Goal: Find specific page/section: Find specific page/section

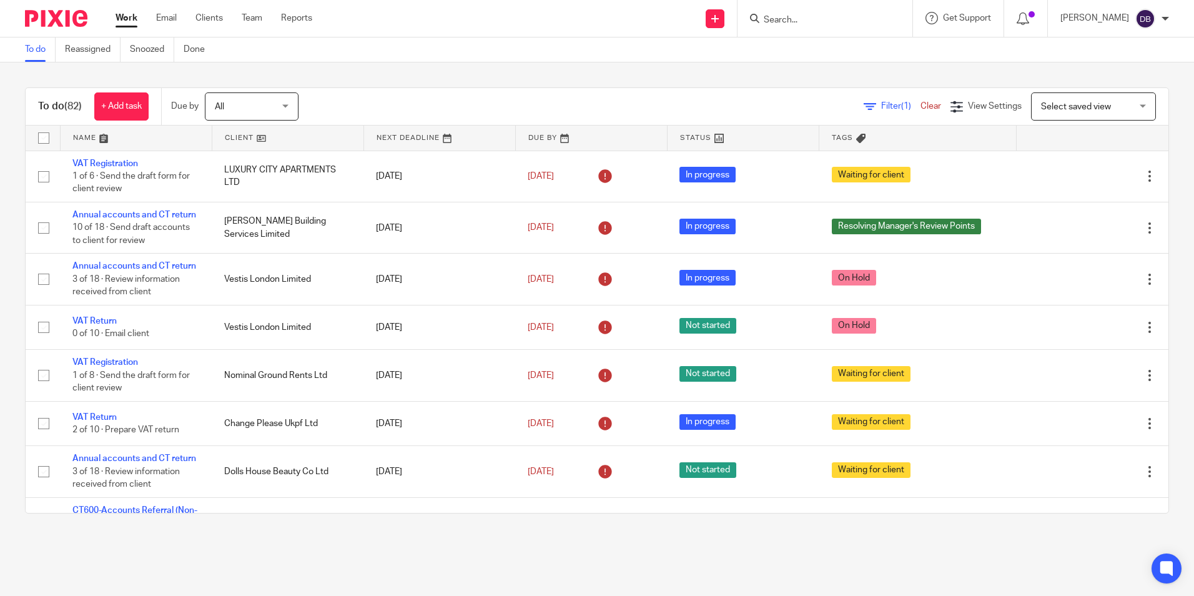
click at [772, 18] on input "Search" at bounding box center [818, 20] width 112 height 11
type input "i"
click at [795, 17] on input "Search" at bounding box center [818, 20] width 112 height 11
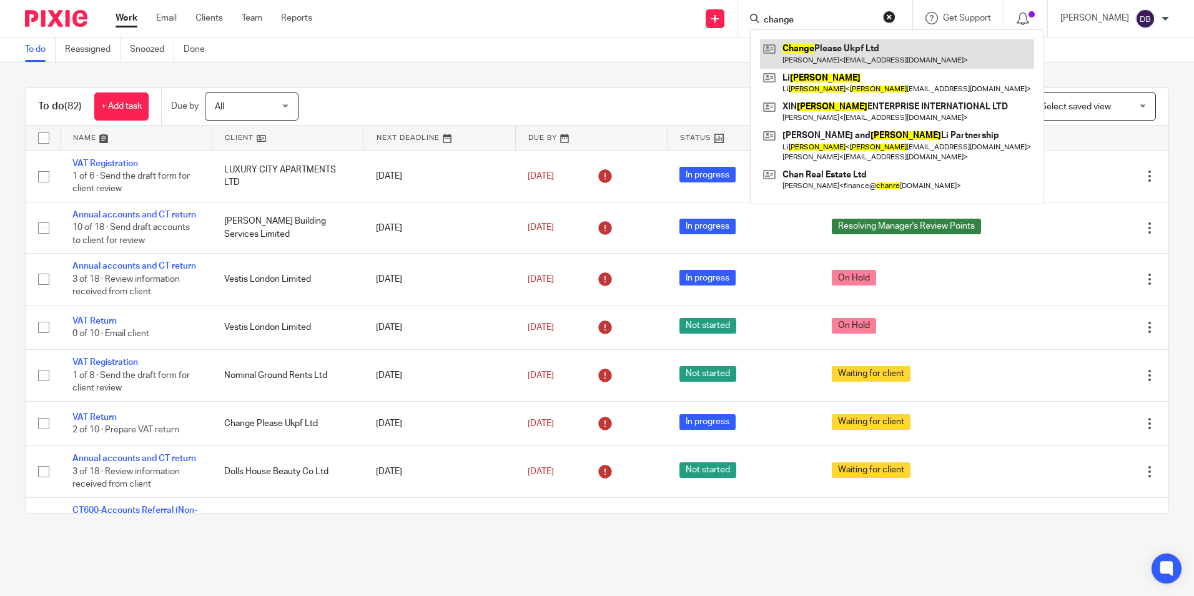
type input "change"
click at [811, 57] on link at bounding box center [897, 53] width 274 height 29
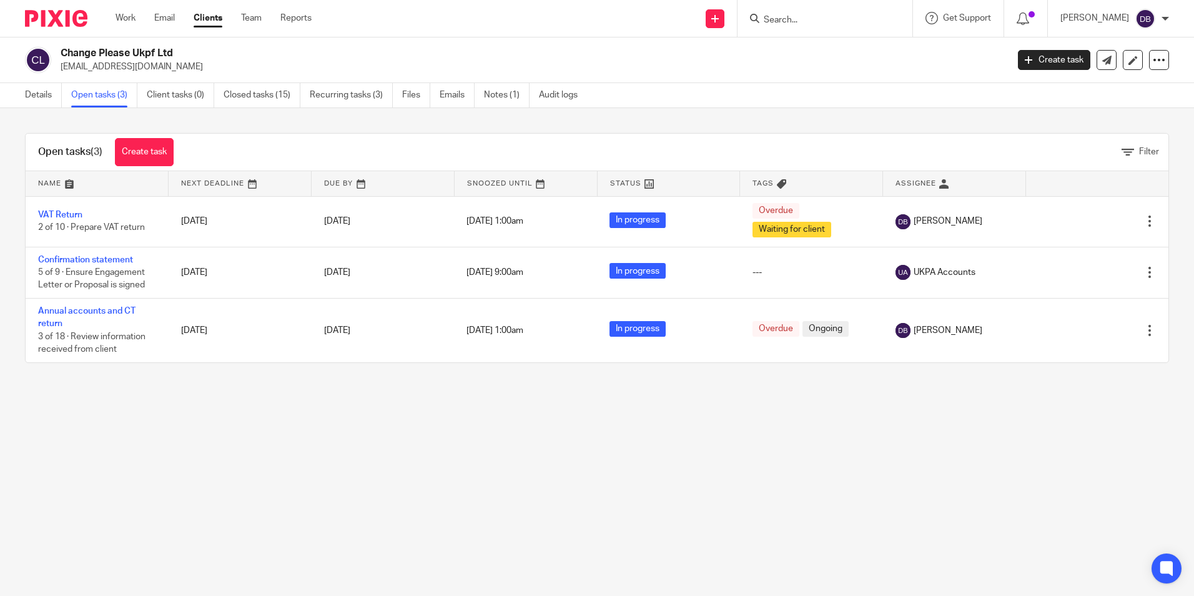
click at [47, 99] on link "Details" at bounding box center [43, 95] width 37 height 24
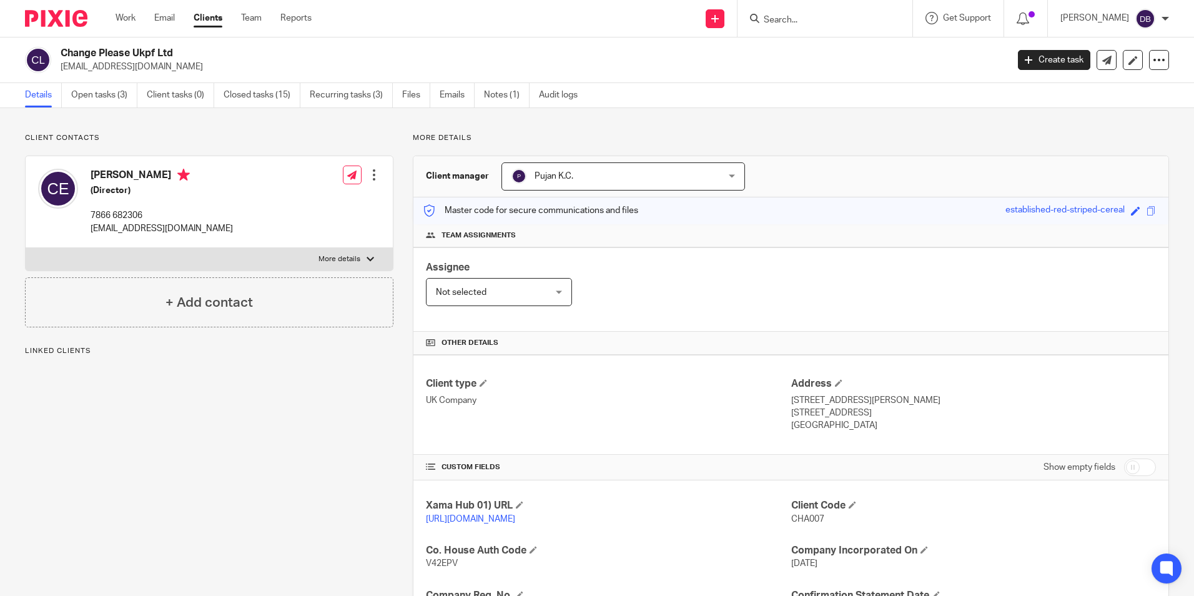
scroll to position [312, 0]
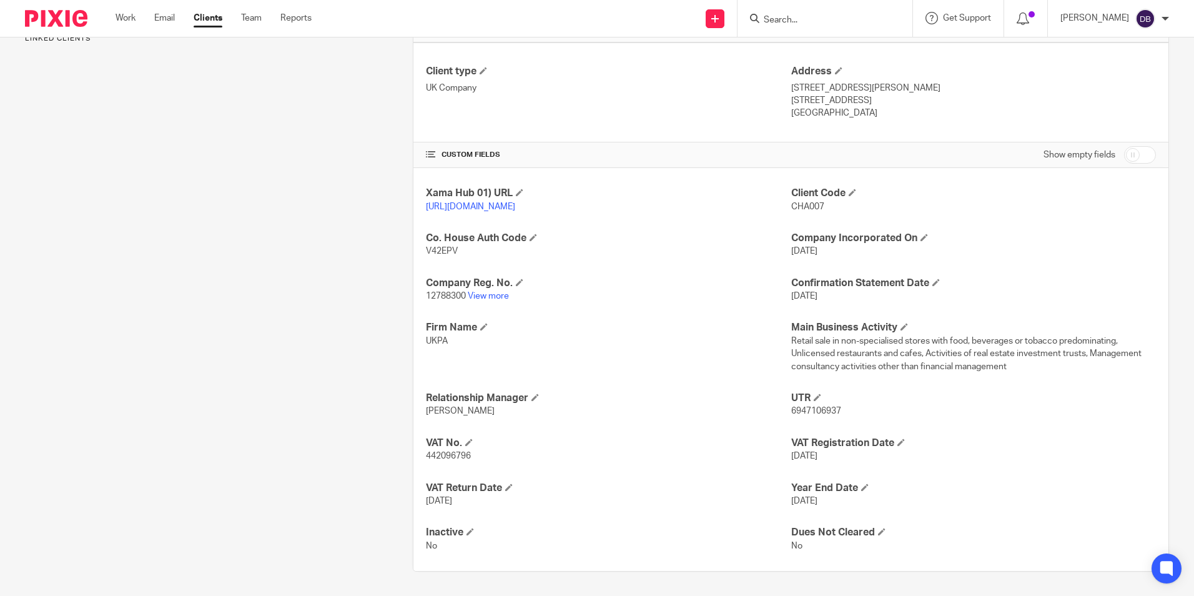
click at [805, 415] on span "6947106937" at bounding box center [816, 410] width 50 height 9
click at [426, 460] on span "442096796" at bounding box center [448, 455] width 45 height 9
copy span "442096796"
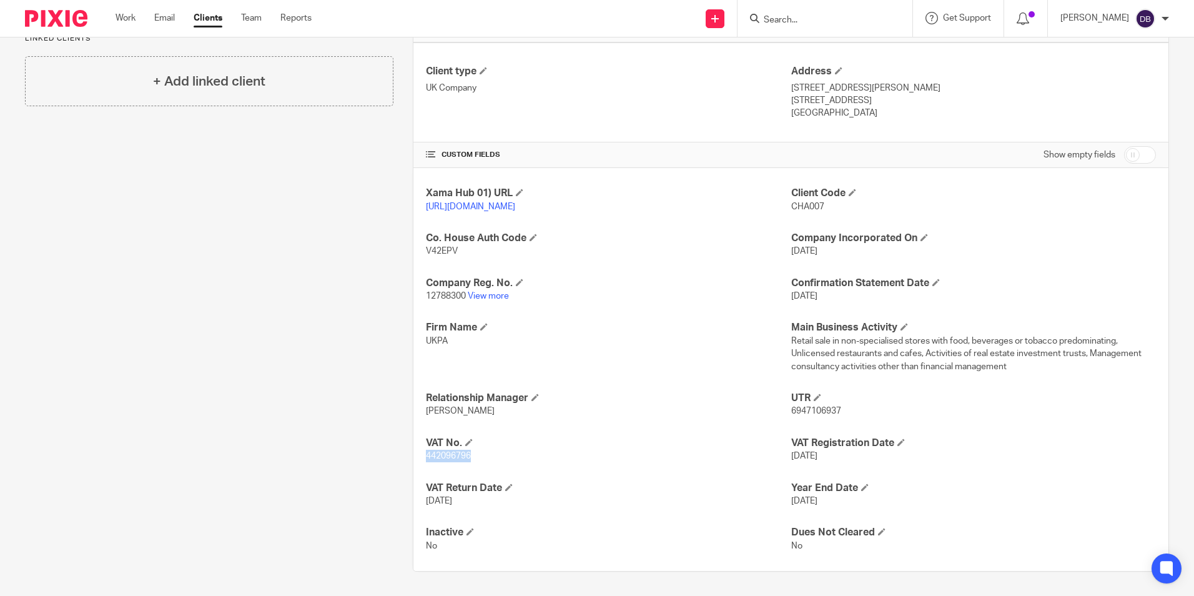
scroll to position [0, 0]
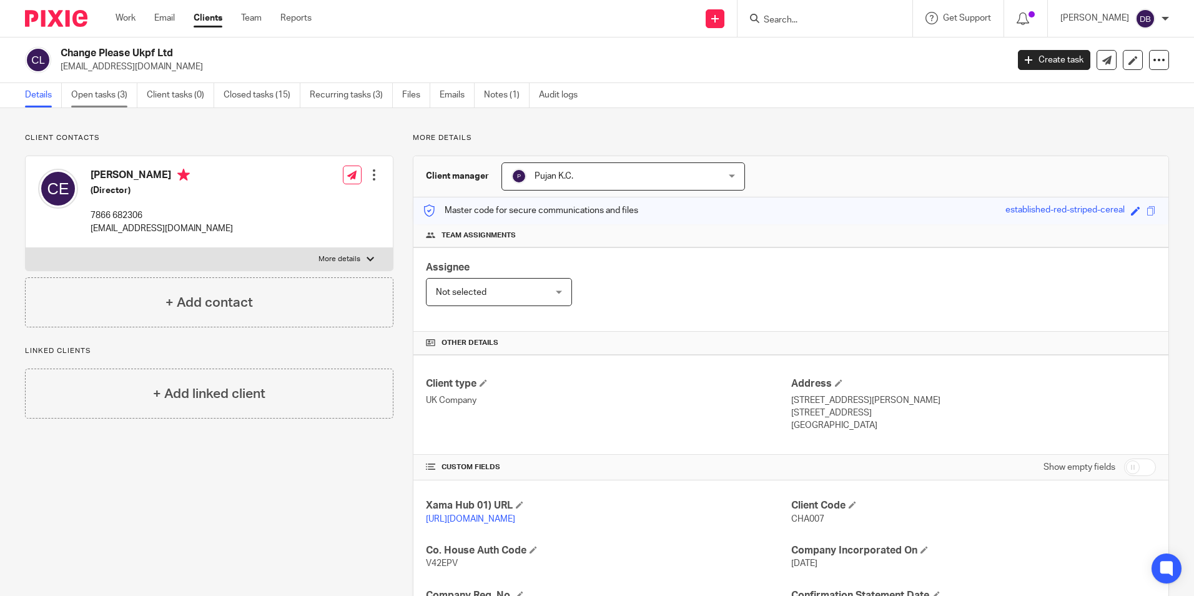
click at [86, 91] on link "Open tasks (3)" at bounding box center [104, 95] width 66 height 24
